Goal: Navigation & Orientation: Go to known website

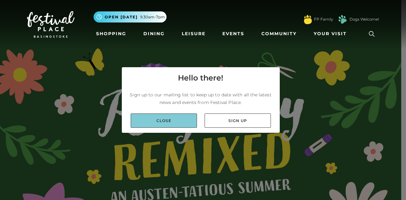
click at [173, 121] on link "Close" at bounding box center [164, 121] width 66 height 14
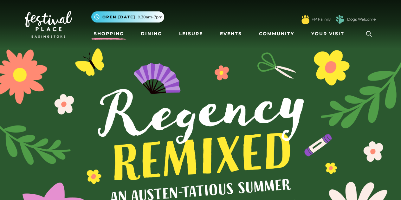
click at [105, 34] on link "Shopping" at bounding box center [108, 34] width 35 height 12
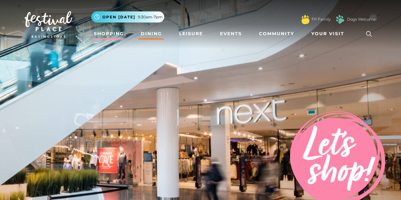
click at [150, 32] on link "Dining" at bounding box center [151, 34] width 26 height 12
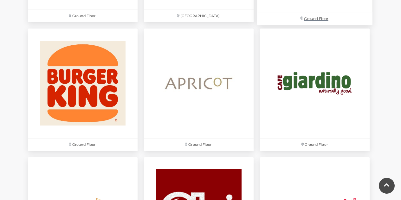
scroll to position [651, 0]
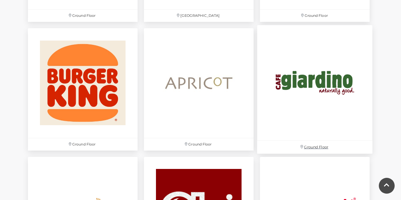
click at [325, 79] on img at bounding box center [314, 82] width 115 height 115
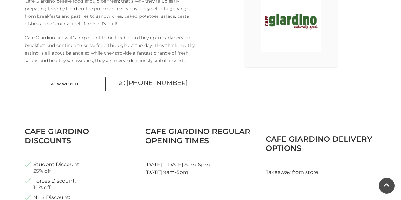
scroll to position [210, 0]
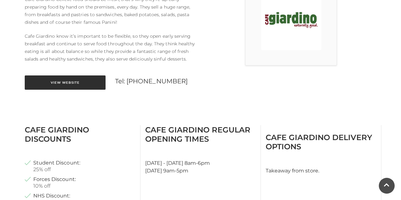
click at [60, 82] on link "View Website" at bounding box center [65, 82] width 81 height 14
